Goal: Find specific page/section: Find specific page/section

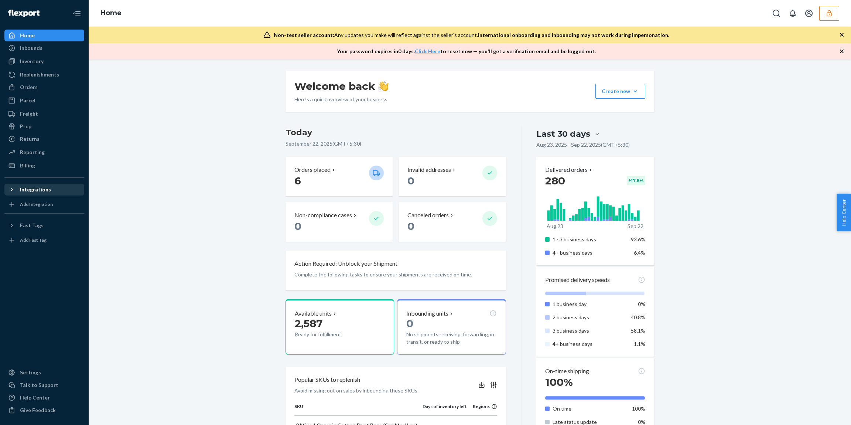
click at [44, 189] on div "Integrations" at bounding box center [35, 189] width 31 height 7
click at [825, 14] on icon "button" at bounding box center [828, 13] width 7 height 7
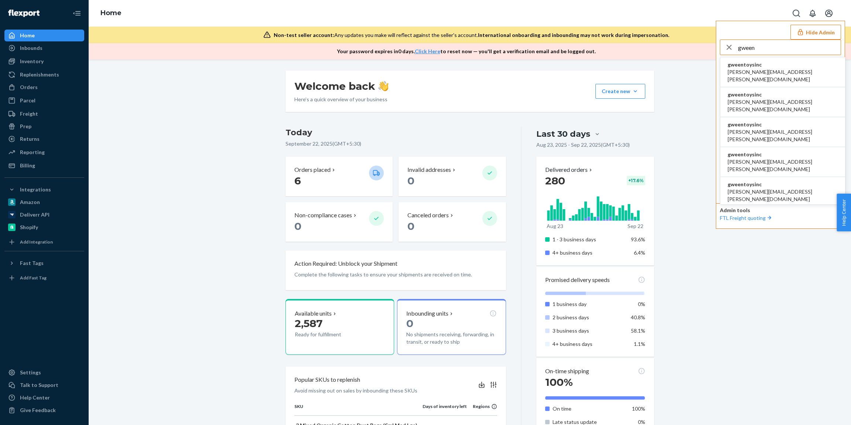
type input "gween"
click at [751, 66] on span "gweentoysinc" at bounding box center [782, 64] width 110 height 7
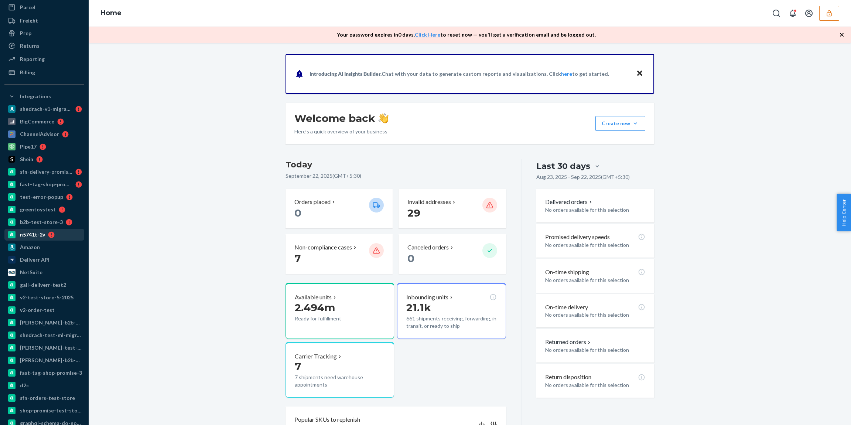
scroll to position [95, 0]
click at [50, 306] on div "v2-order-test" at bounding box center [37, 308] width 35 height 7
